Goal: Task Accomplishment & Management: Manage account settings

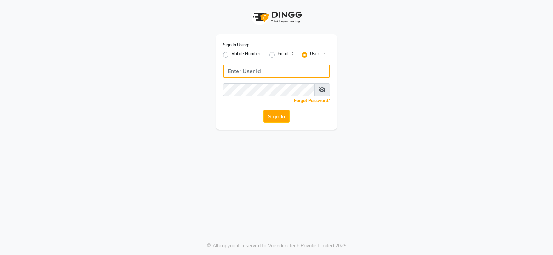
type input "9960830002"
click at [233, 66] on input "9960830002" at bounding box center [276, 71] width 107 height 13
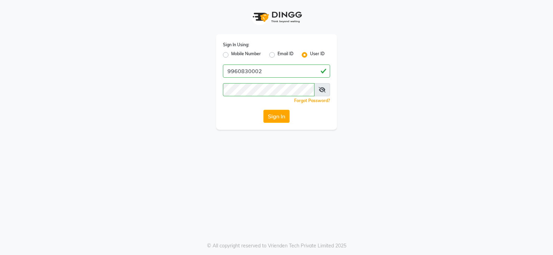
click at [233, 55] on label "Mobile Number" at bounding box center [246, 55] width 30 height 8
click at [233, 55] on input "Mobile Number" at bounding box center [233, 53] width 4 height 4
radio input "true"
radio input "false"
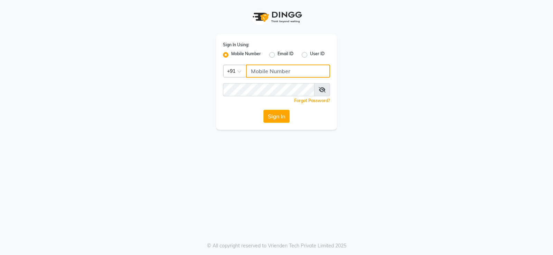
click at [263, 70] on input "Username" at bounding box center [288, 71] width 84 height 13
type input "9960830002"
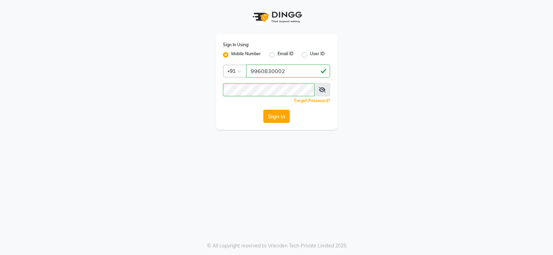
click at [281, 115] on button "Sign In" at bounding box center [276, 116] width 26 height 13
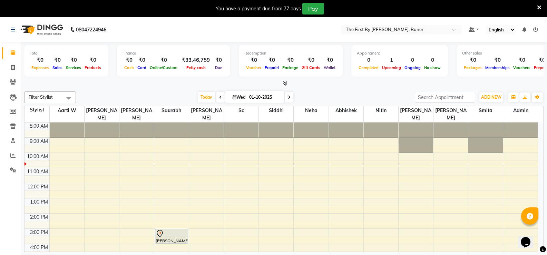
click at [159, 164] on div at bounding box center [171, 164] width 35 height 0
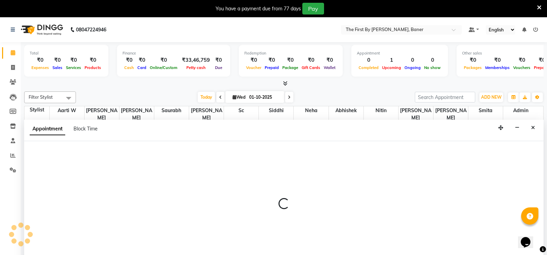
scroll to position [18, 0]
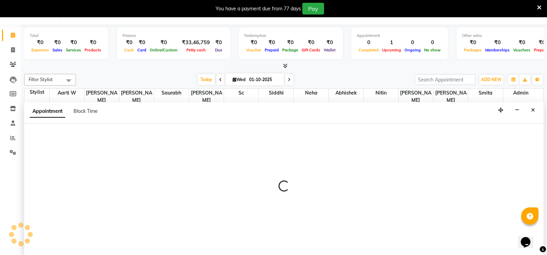
select select "49037"
select select "630"
select select "tentative"
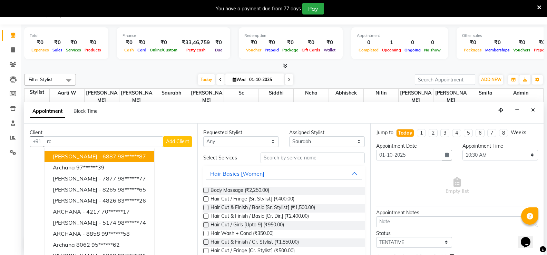
type input "r"
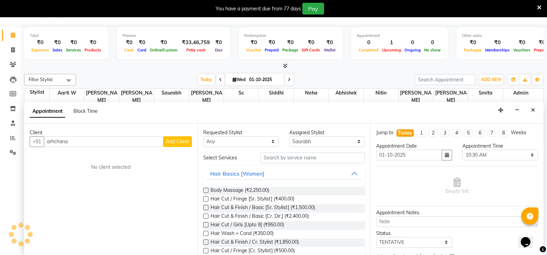
click at [52, 140] on input "arhchana" at bounding box center [104, 141] width 120 height 11
click at [54, 142] on input "arhchana" at bounding box center [104, 141] width 120 height 11
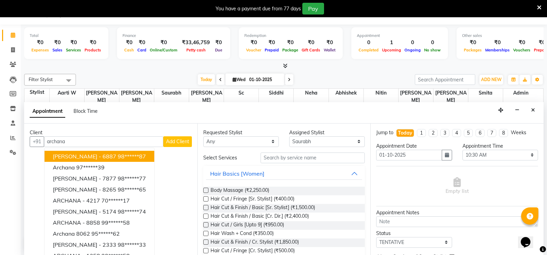
click at [97, 144] on input "archana" at bounding box center [104, 141] width 120 height 11
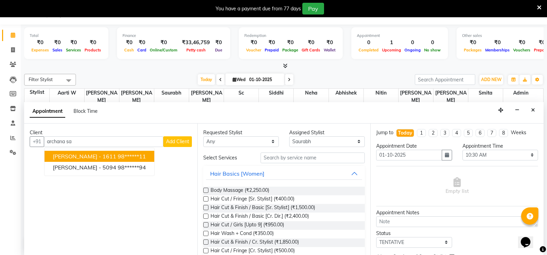
click at [78, 158] on span "[PERSON_NAME] - 1611" at bounding box center [85, 156] width 64 height 7
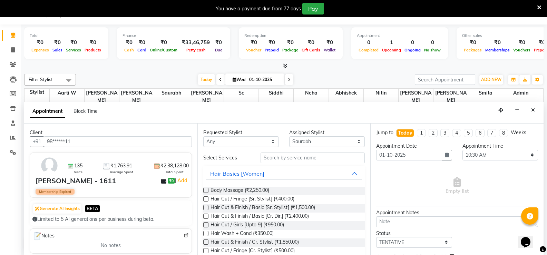
type input "98******11"
click at [274, 157] on input "text" at bounding box center [313, 158] width 104 height 11
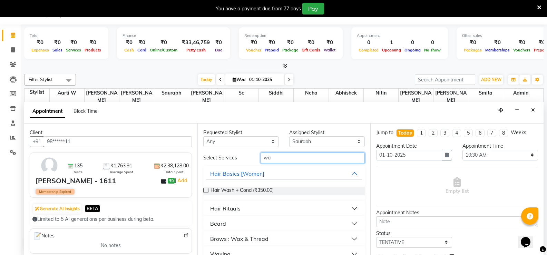
type input "wa"
click at [233, 185] on div "Hair Wash + Cond (₹350.00)" at bounding box center [284, 191] width 162 height 20
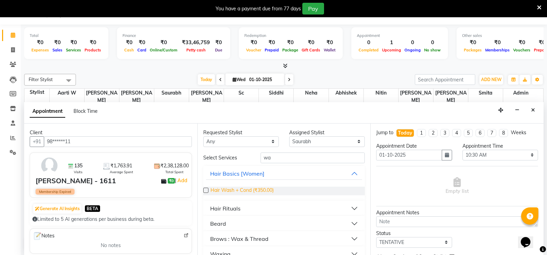
click at [233, 190] on span "Hair Wash + Cond (₹350.00)" at bounding box center [242, 191] width 63 height 9
checkbox input "false"
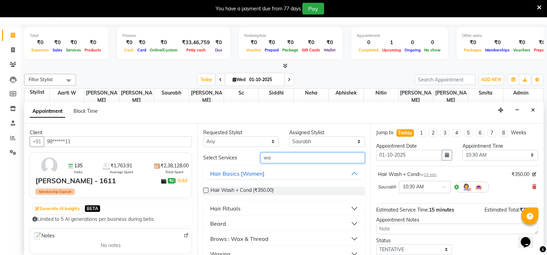
click at [266, 159] on input "wa" at bounding box center [313, 158] width 104 height 11
type input "was"
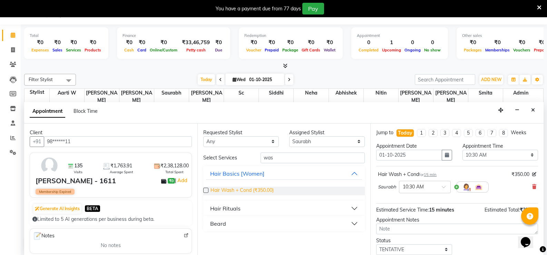
click at [257, 191] on span "Hair Wash + Cond (₹350.00)" at bounding box center [242, 191] width 63 height 9
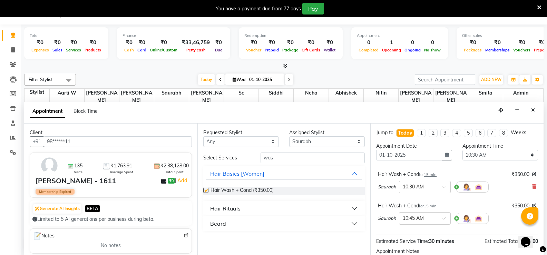
checkbox input "false"
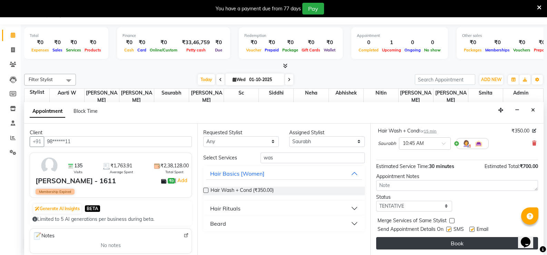
click at [447, 240] on button "Book" at bounding box center [457, 243] width 162 height 12
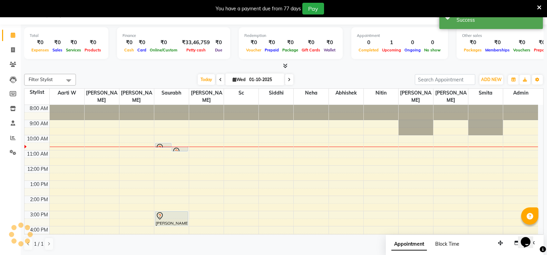
scroll to position [0, 0]
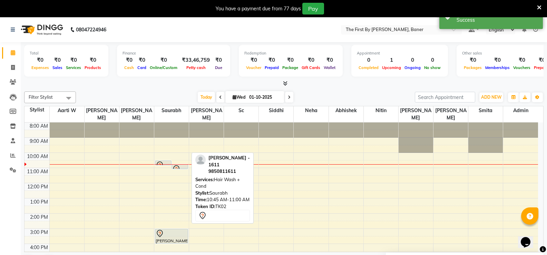
click at [180, 165] on icon at bounding box center [176, 169] width 8 height 8
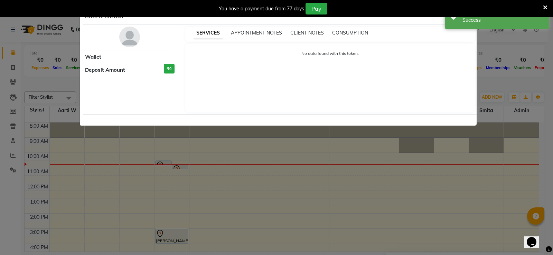
select select "7"
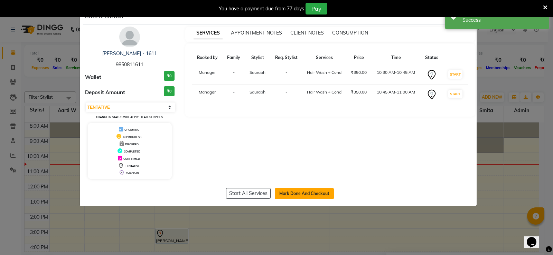
click at [300, 197] on button "Mark Done And Checkout" at bounding box center [304, 193] width 59 height 11
select select "6411"
select select "service"
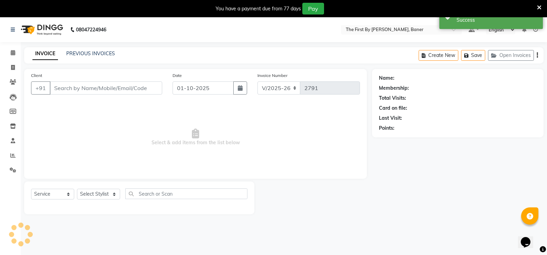
type input "98******11"
select select "49037"
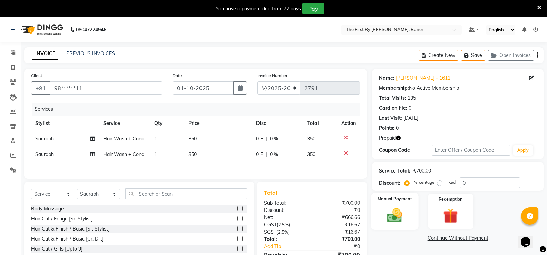
click at [408, 218] on div "Manual Payment" at bounding box center [395, 211] width 47 height 37
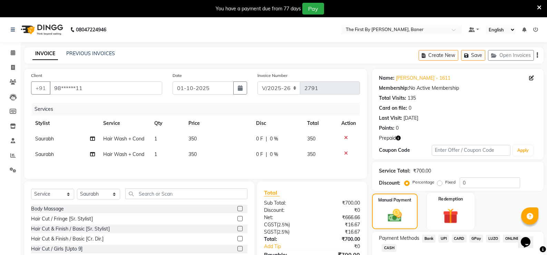
drag, startPoint x: 446, startPoint y: 212, endPoint x: 449, endPoint y: 209, distance: 3.9
click at [446, 211] on img at bounding box center [451, 216] width 25 height 19
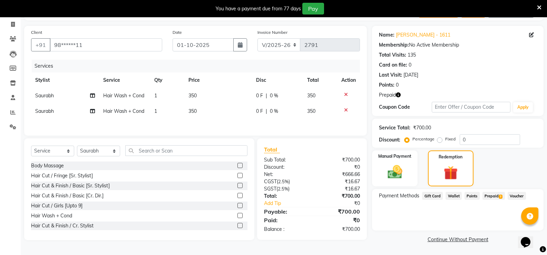
click at [486, 196] on span "Prepaid 3" at bounding box center [494, 196] width 22 height 8
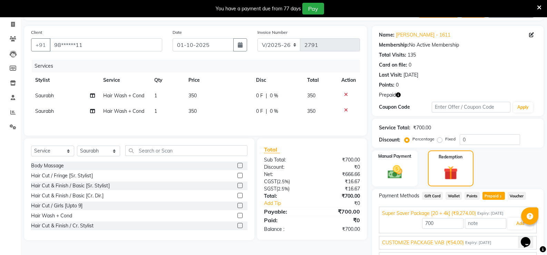
scroll to position [81, 0]
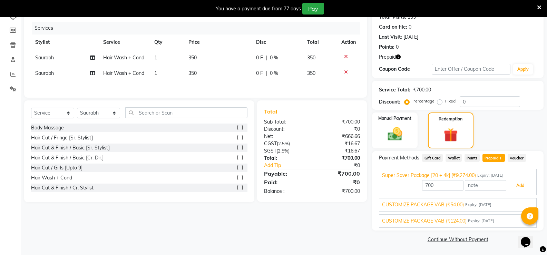
drag, startPoint x: 511, startPoint y: 189, endPoint x: 516, endPoint y: 188, distance: 5.0
click at [512, 189] on button "Add" at bounding box center [520, 186] width 25 height 12
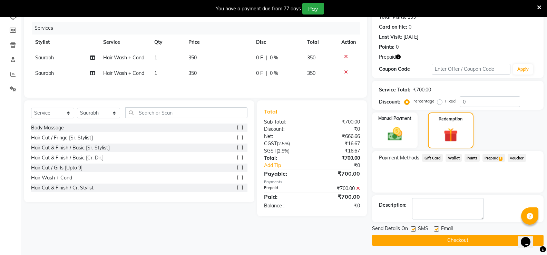
scroll to position [82, 0]
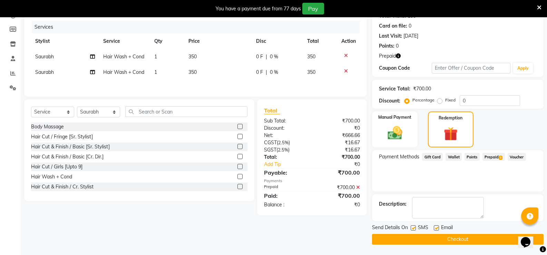
click at [446, 236] on button "Checkout" at bounding box center [458, 239] width 172 height 11
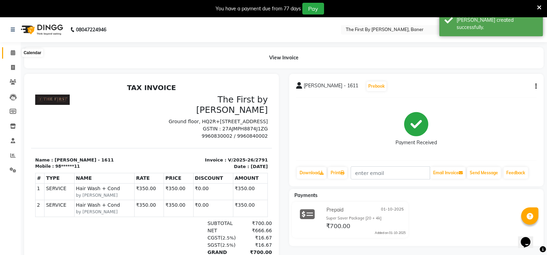
click at [11, 53] on icon at bounding box center [13, 52] width 4 height 5
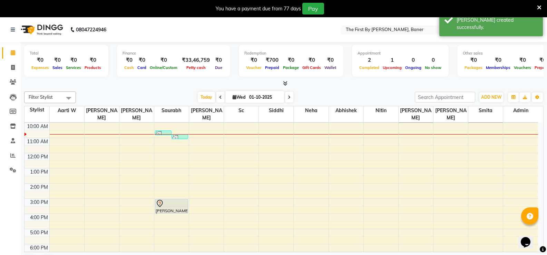
scroll to position [60, 0]
